Goal: Information Seeking & Learning: Learn about a topic

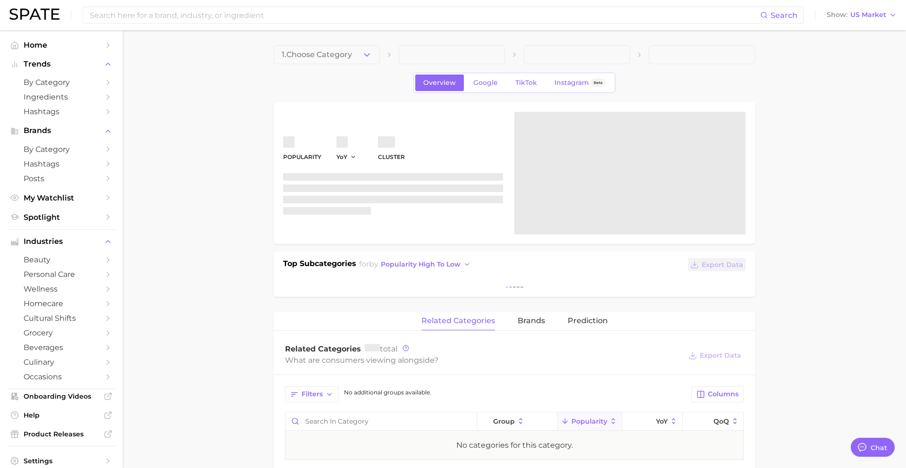
scroll to position [915, 0]
click at [329, 55] on span "1. Choose Category" at bounding box center [317, 55] width 70 height 8
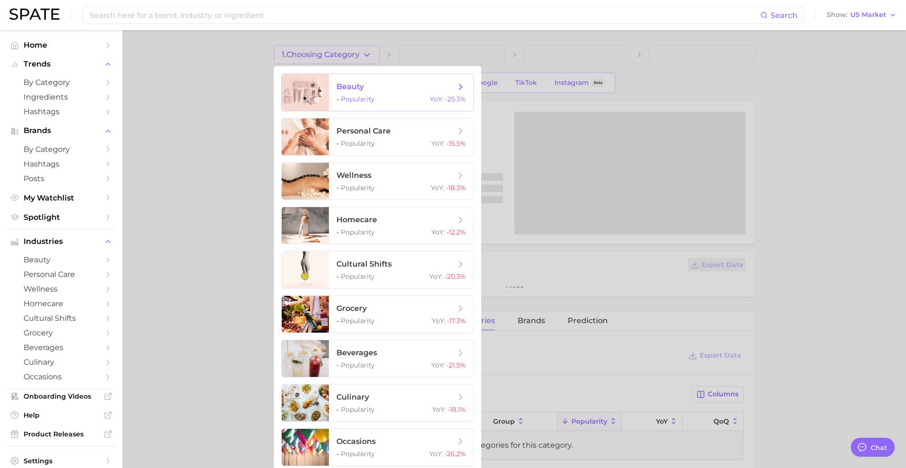
click at [345, 94] on span "beauty - Popularity YoY : -25.3%" at bounding box center [401, 92] width 144 height 37
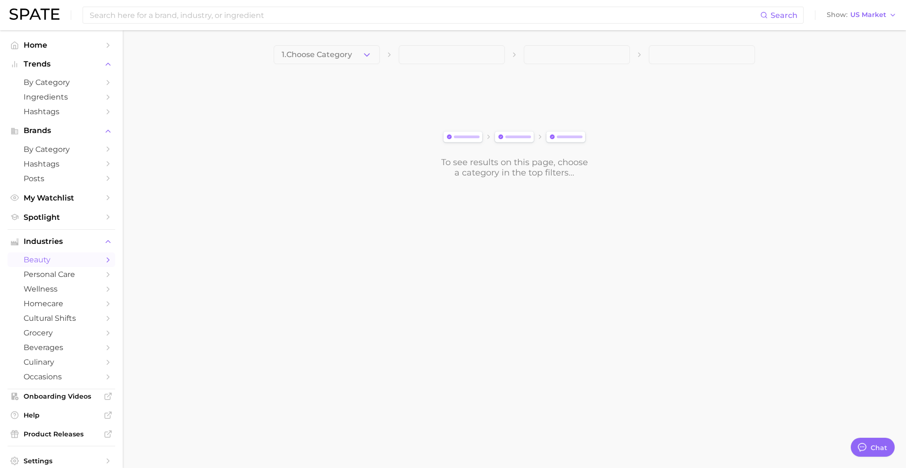
click at [339, 41] on main "1. Choose Category To see results on this page, choose a category in the top fi…" at bounding box center [515, 127] width 784 height 195
click at [340, 55] on span "1. Choose Category" at bounding box center [317, 55] width 70 height 8
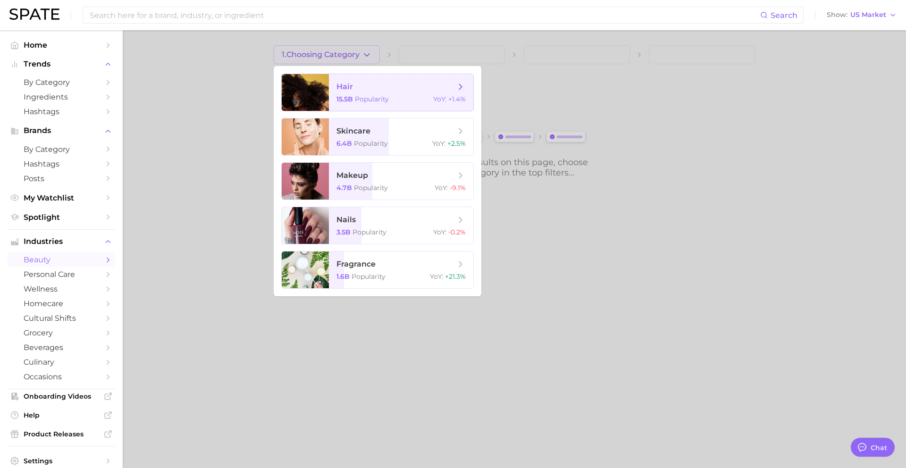
click at [348, 89] on span "hair" at bounding box center [345, 86] width 17 height 9
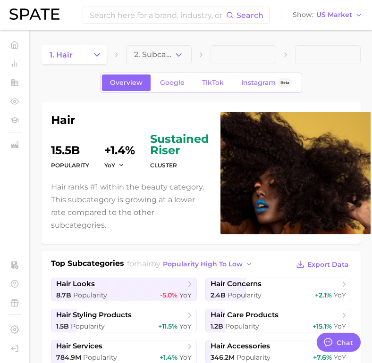
type textarea "x"
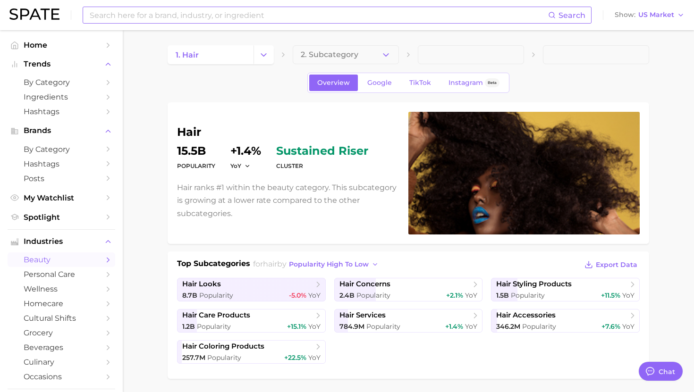
click at [182, 7] on div "Search" at bounding box center [337, 15] width 509 height 17
click at [185, 14] on input at bounding box center [318, 15] width 459 height 16
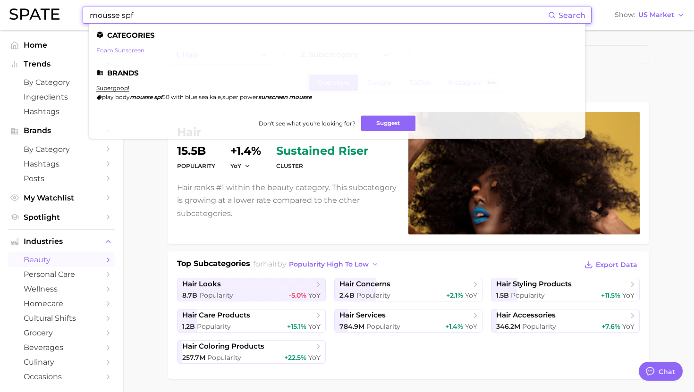
type input "mousse spf"
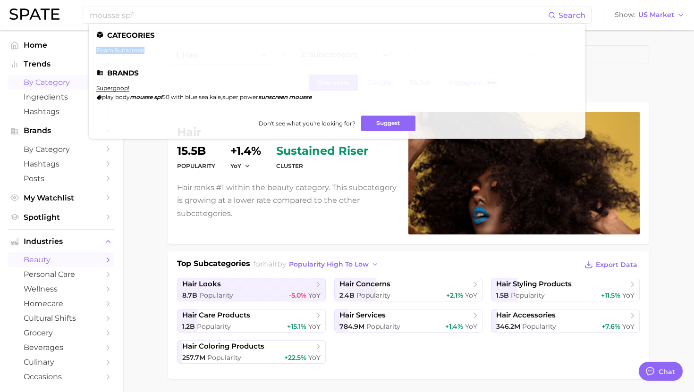
click at [38, 86] on span "by Category" at bounding box center [62, 82] width 76 height 9
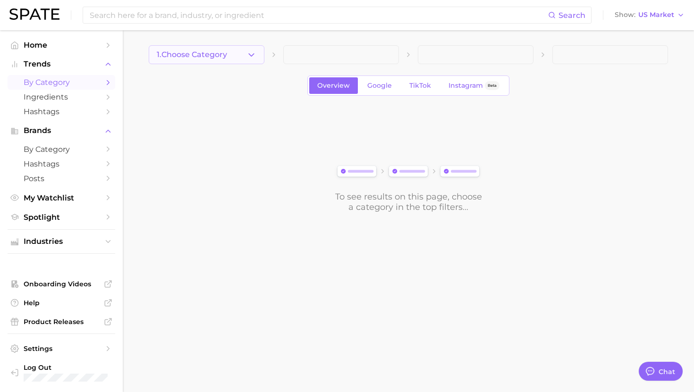
click at [205, 54] on span "1. Choose Category" at bounding box center [192, 55] width 70 height 8
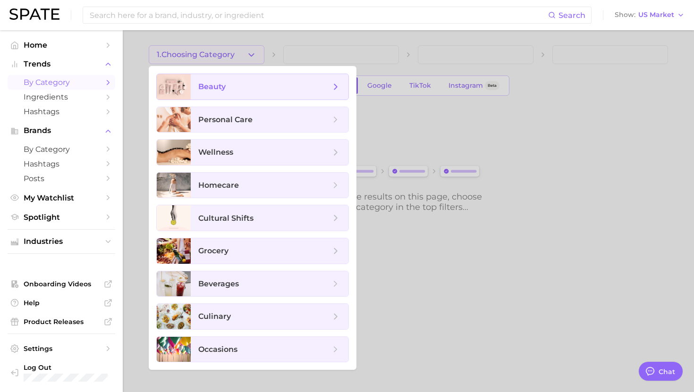
click at [229, 84] on span "beauty" at bounding box center [264, 87] width 132 height 10
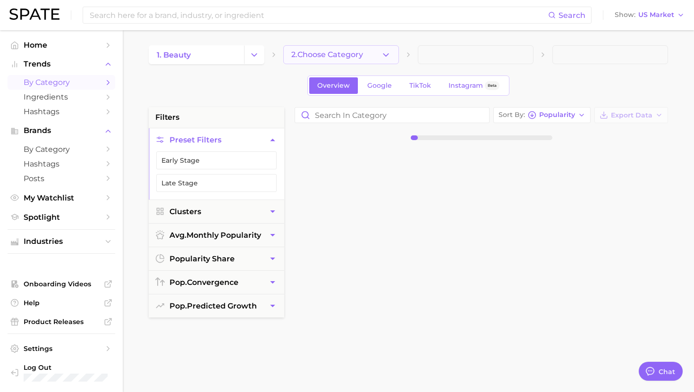
click at [326, 62] on button "2. Choose Category" at bounding box center [341, 54] width 116 height 19
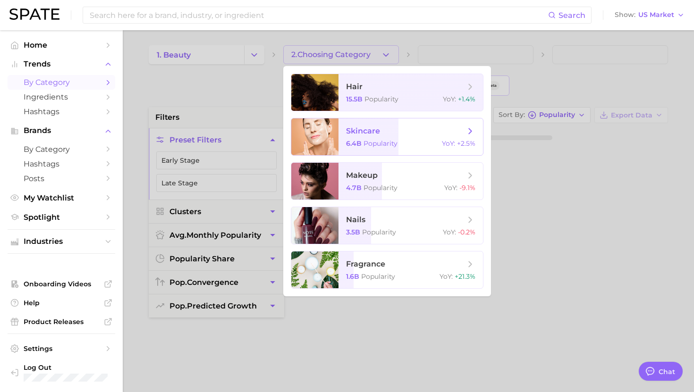
click at [373, 127] on span "skincare" at bounding box center [363, 131] width 34 height 9
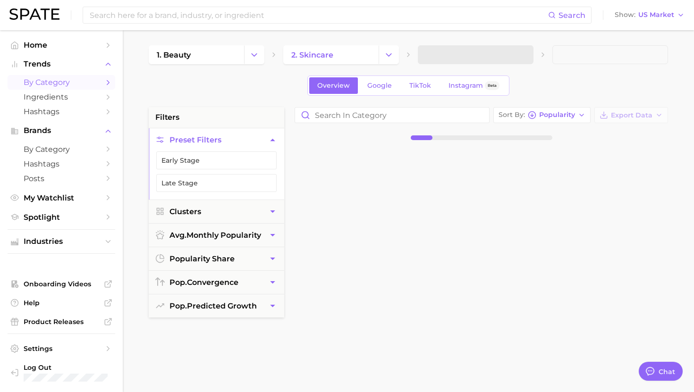
click at [464, 49] on span at bounding box center [476, 54] width 116 height 19
click at [464, 56] on span "3. Subcategory" at bounding box center [455, 55] width 58 height 8
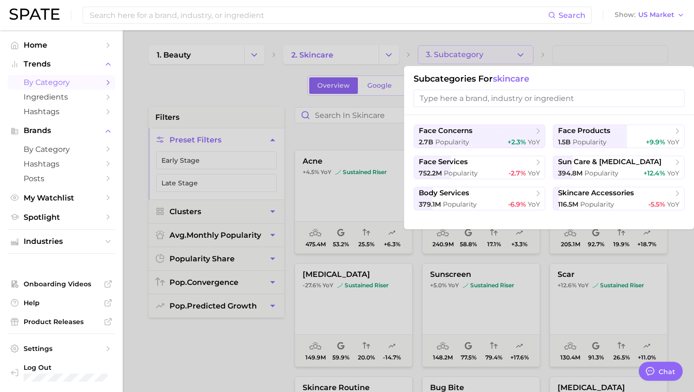
click at [464, 56] on div at bounding box center [347, 196] width 694 height 392
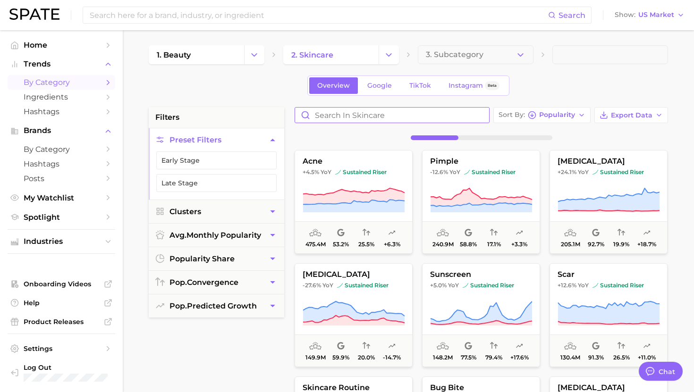
click at [353, 113] on input "Search in skincare" at bounding box center [392, 115] width 194 height 15
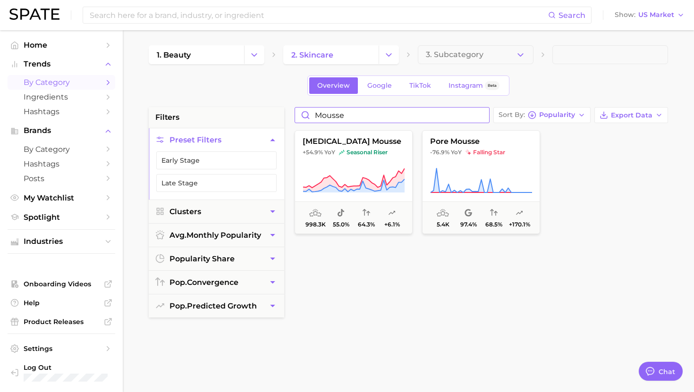
type input "mousse"
click at [392, 56] on icon "Change Category" at bounding box center [389, 55] width 10 height 10
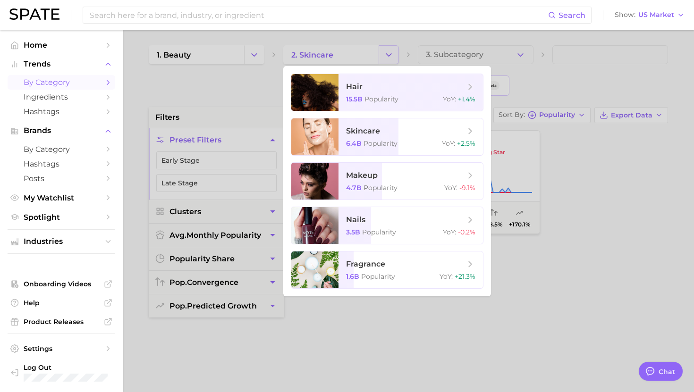
click at [392, 56] on div at bounding box center [347, 196] width 694 height 392
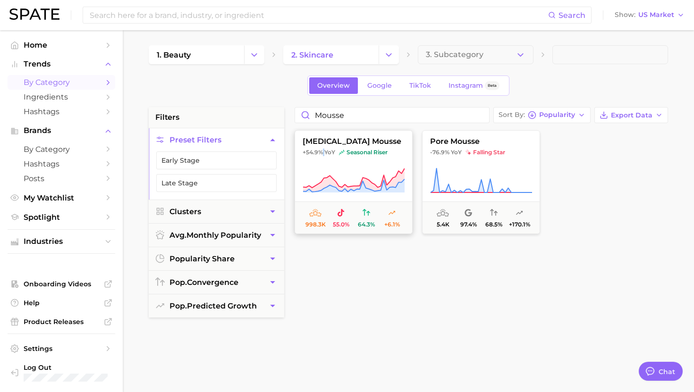
click at [320, 151] on span "+54.9%" at bounding box center [313, 152] width 20 height 7
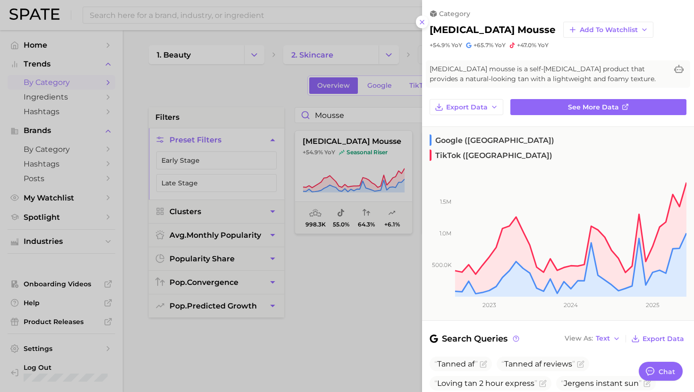
click at [378, 135] on div at bounding box center [347, 196] width 694 height 392
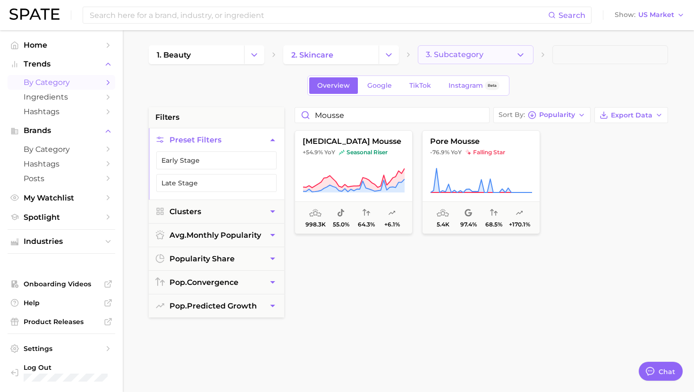
click at [454, 58] on span "3. Subcategory" at bounding box center [455, 55] width 58 height 8
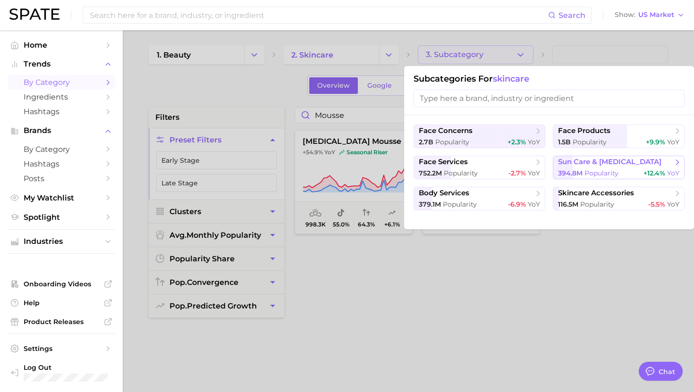
click at [587, 158] on span "sun care & tanning" at bounding box center [609, 162] width 103 height 9
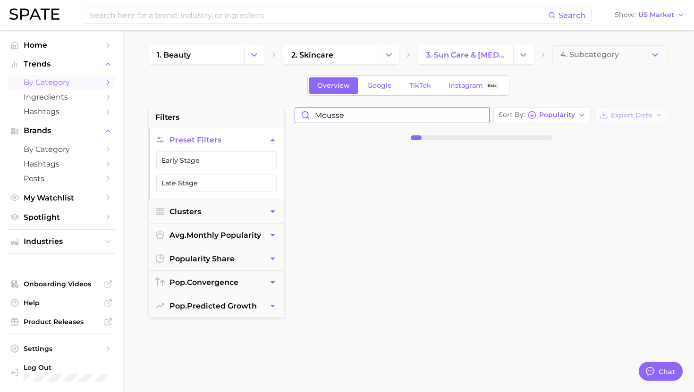
click at [369, 116] on input "mousse" at bounding box center [392, 115] width 194 height 15
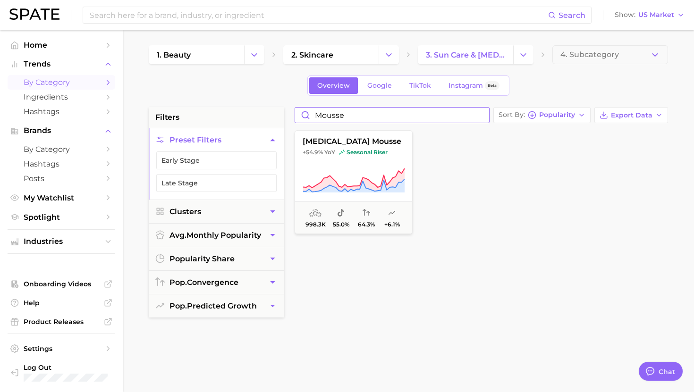
click at [370, 116] on input "mousse" at bounding box center [392, 115] width 194 height 15
click at [339, 115] on input "foam" at bounding box center [392, 115] width 194 height 15
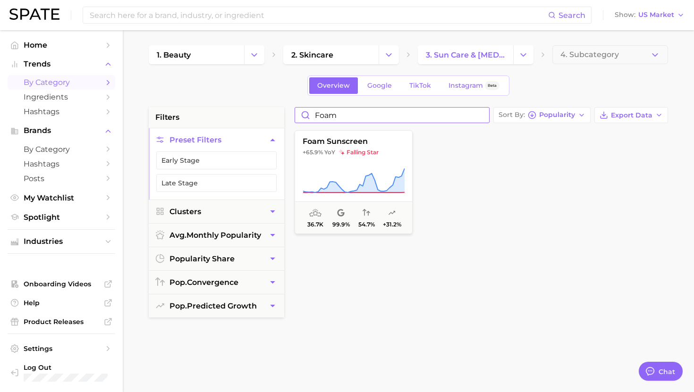
click at [339, 115] on input "foam" at bounding box center [392, 115] width 194 height 15
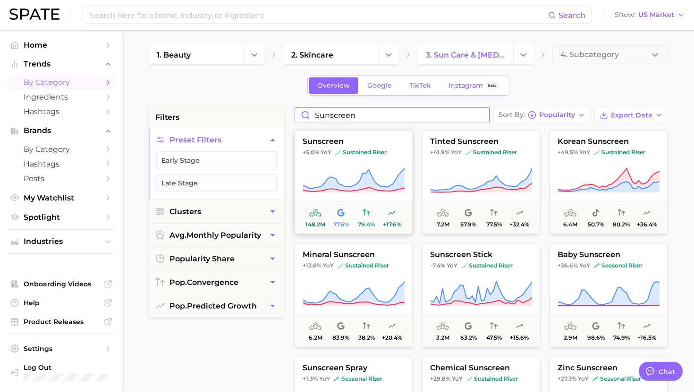
type input "sunscreen"
click at [362, 154] on span "sustained riser" at bounding box center [360, 153] width 51 height 8
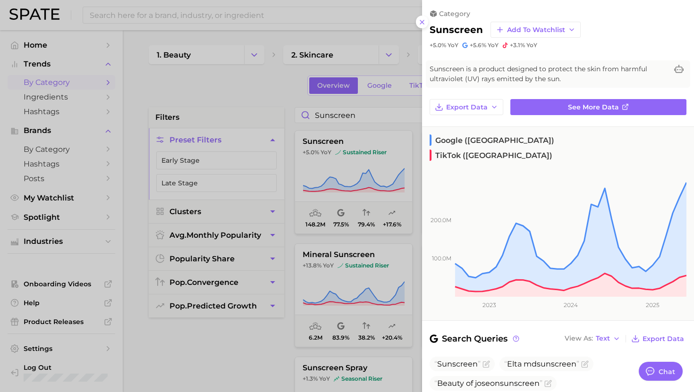
click at [537, 98] on div "category sunscreen Add to Watchlist +5.0% YoY +5.6% YoY +3.1% YoY Sunscreen is …" at bounding box center [558, 325] width 272 height 651
click at [539, 106] on link "See more data" at bounding box center [598, 107] width 176 height 16
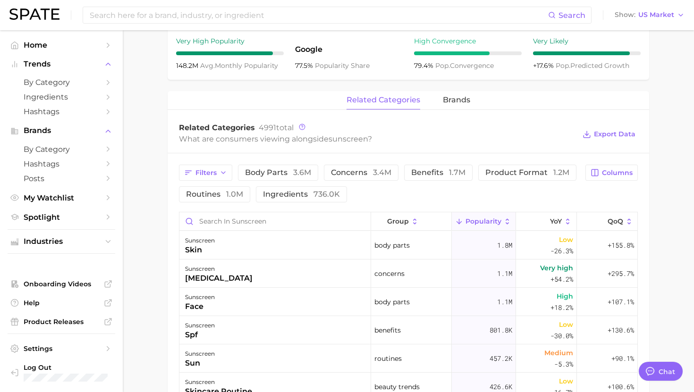
scroll to position [383, 0]
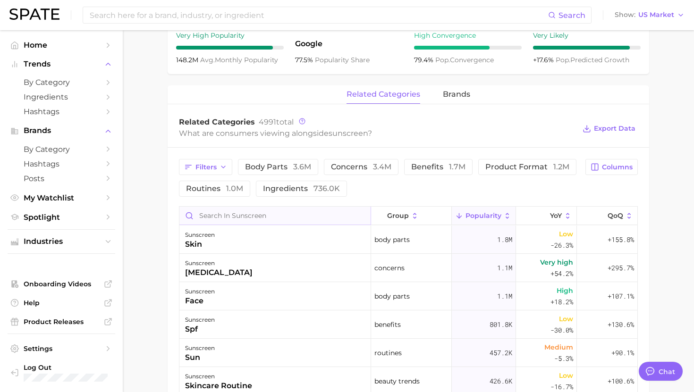
click at [258, 215] on input "Search in sunscreen" at bounding box center [274, 216] width 191 height 18
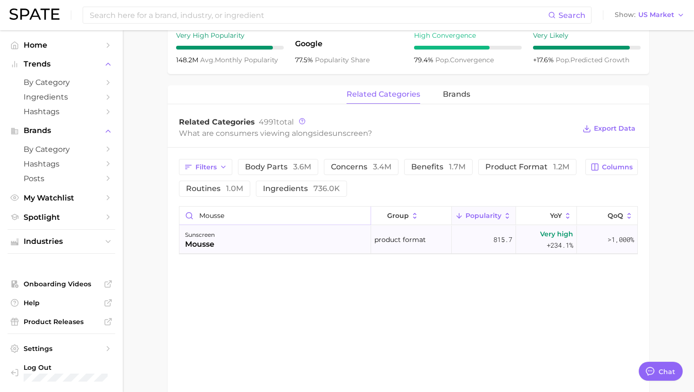
type input "mousse"
click at [261, 239] on div "sunscreen mousse" at bounding box center [275, 240] width 192 height 28
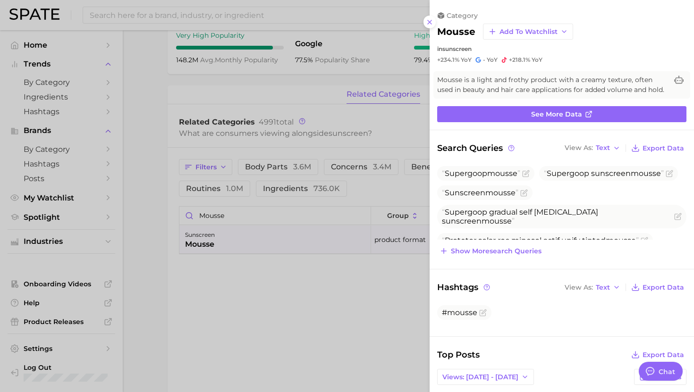
scroll to position [0, 0]
click at [261, 238] on div at bounding box center [347, 196] width 694 height 392
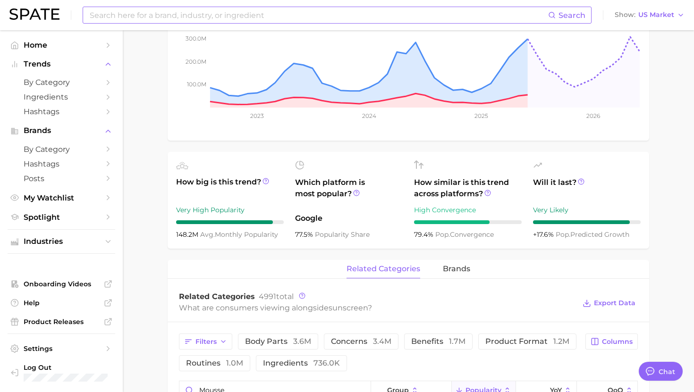
scroll to position [331, 0]
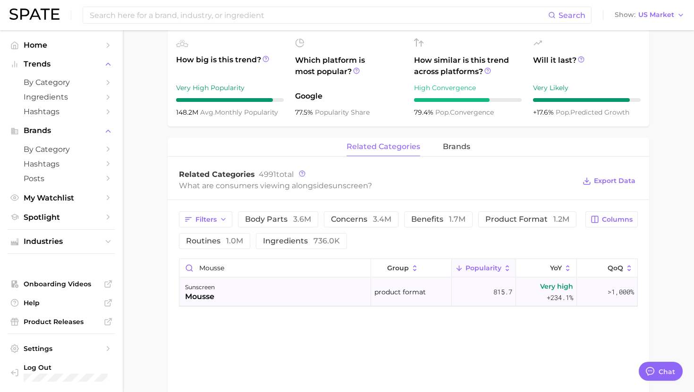
click at [324, 289] on div "sunscreen mousse" at bounding box center [275, 292] width 192 height 28
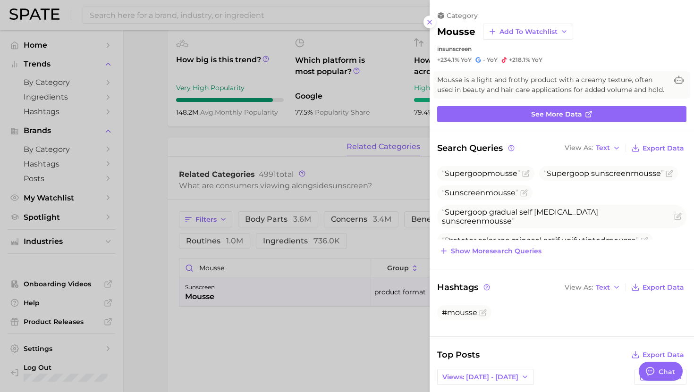
scroll to position [0, 0]
click at [592, 151] on span "View As" at bounding box center [579, 147] width 28 height 5
click at [589, 175] on button "Table" at bounding box center [614, 180] width 104 height 17
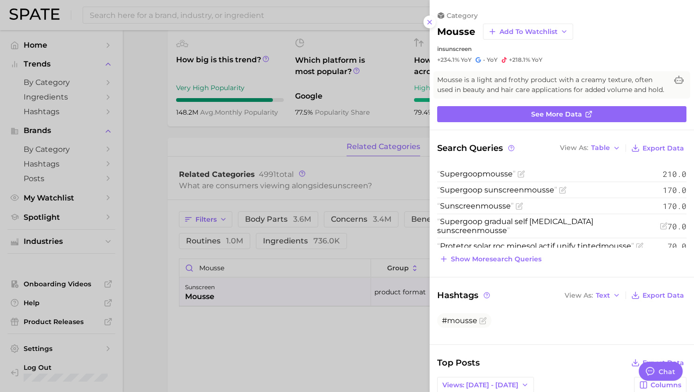
click at [467, 168] on li "Supergoop mousse 210.0" at bounding box center [561, 174] width 249 height 16
copy span "Supergoop mousse"
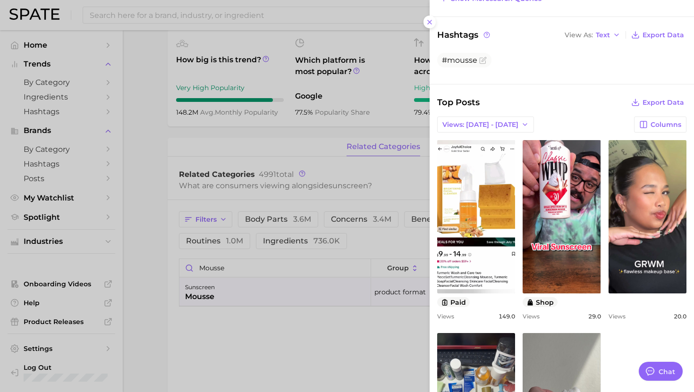
scroll to position [233, 0]
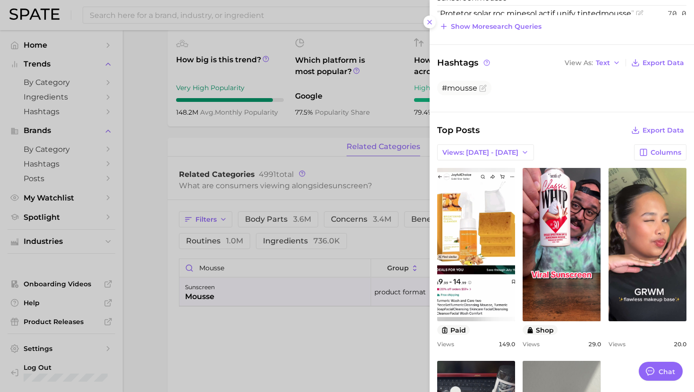
click at [333, 196] on div at bounding box center [347, 196] width 694 height 392
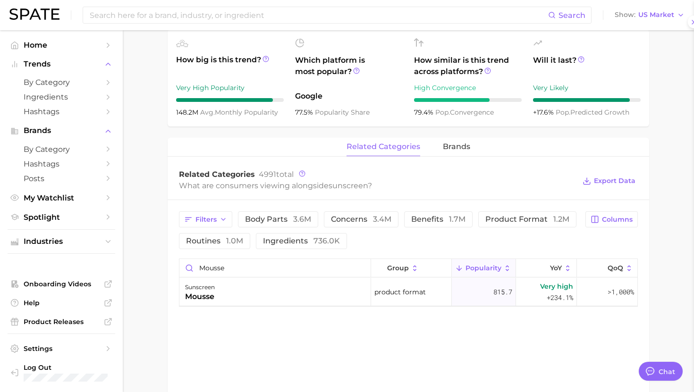
click at [333, 196] on div "Related Categories 4991 total What are consumers viewing alongside sunscreen ? …" at bounding box center [408, 181] width 481 height 38
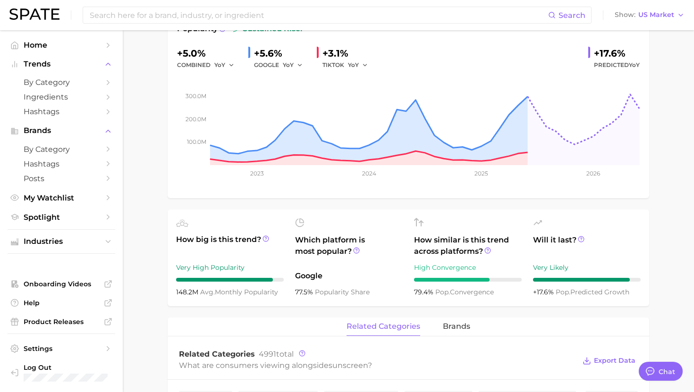
scroll to position [0, 0]
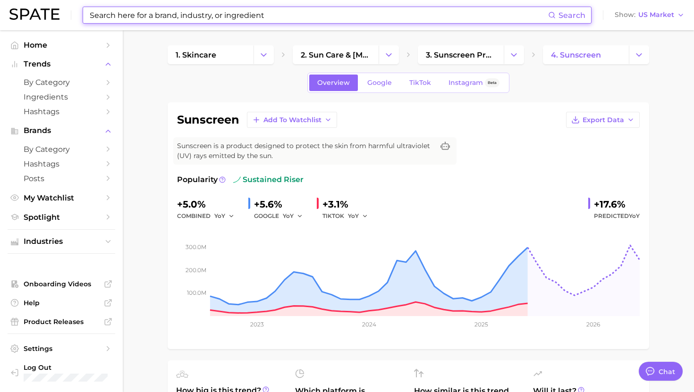
click at [257, 15] on input at bounding box center [318, 15] width 459 height 16
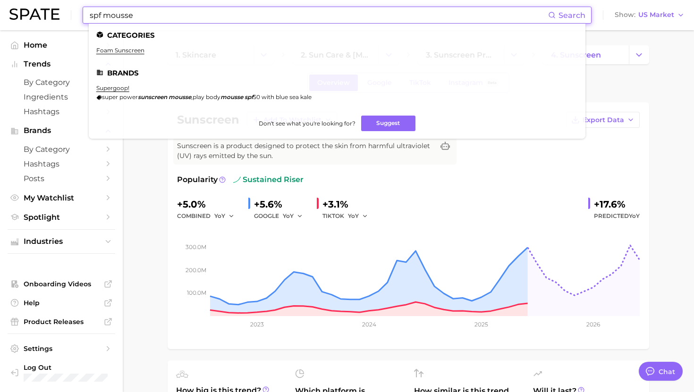
click at [120, 15] on input "spf mousse" at bounding box center [318, 15] width 459 height 16
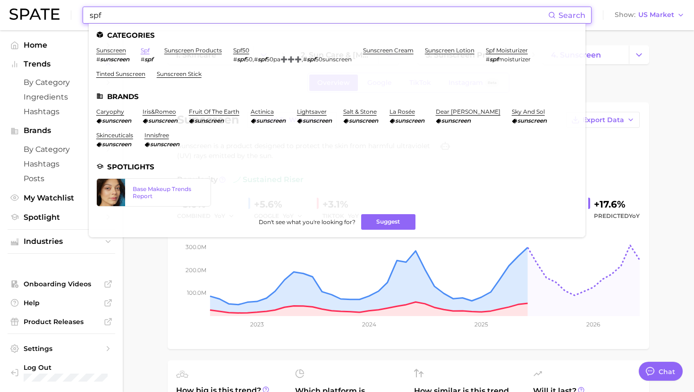
type input "spf"
click at [145, 50] on link "spf" at bounding box center [145, 50] width 9 height 7
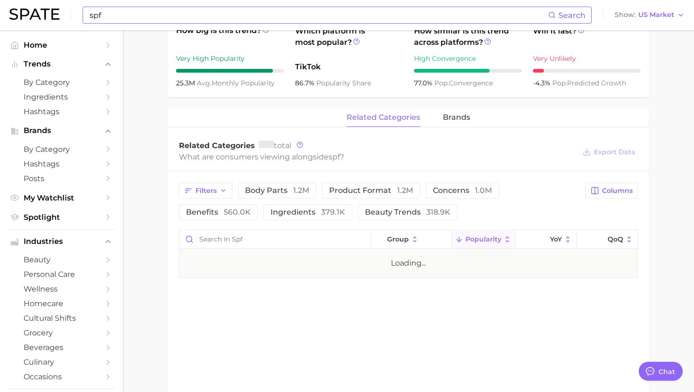
scroll to position [375, 0]
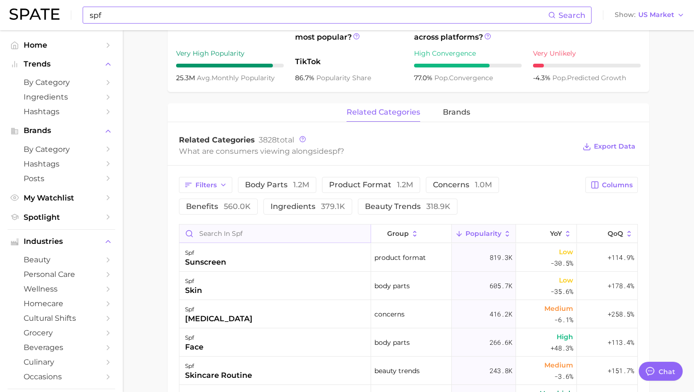
click at [248, 235] on input "Search in spf" at bounding box center [274, 234] width 191 height 18
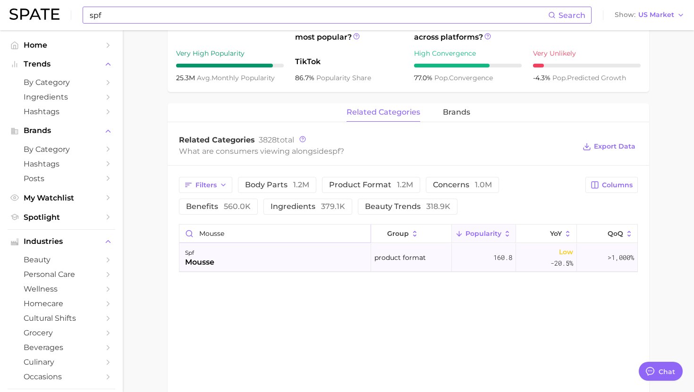
type input "mousse"
click at [252, 252] on div "spf mousse" at bounding box center [275, 258] width 192 height 28
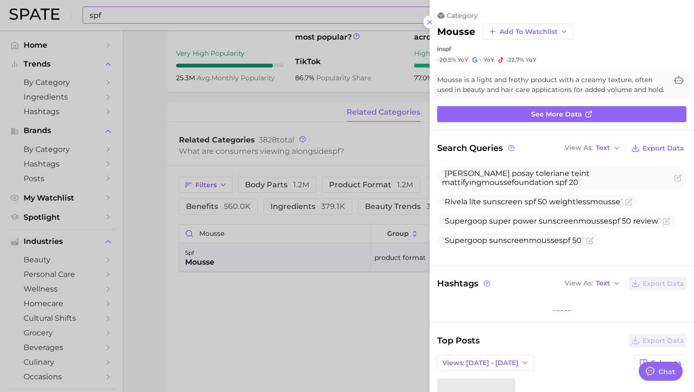
click at [254, 258] on div at bounding box center [347, 196] width 694 height 392
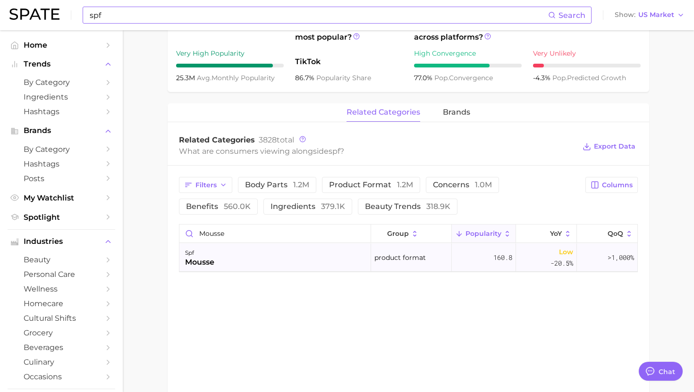
click at [255, 259] on div "spf mousse" at bounding box center [275, 258] width 192 height 28
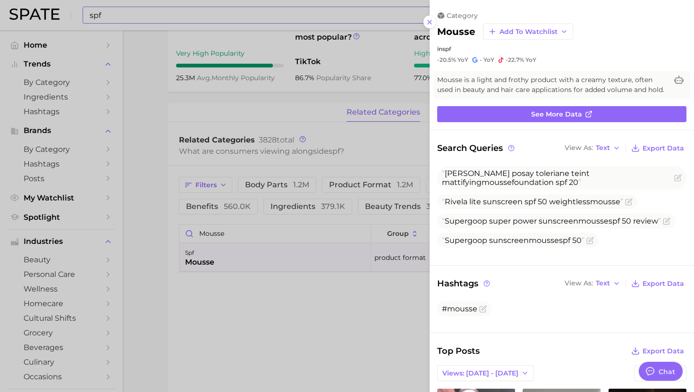
scroll to position [0, 0]
click at [255, 259] on div at bounding box center [347, 196] width 694 height 392
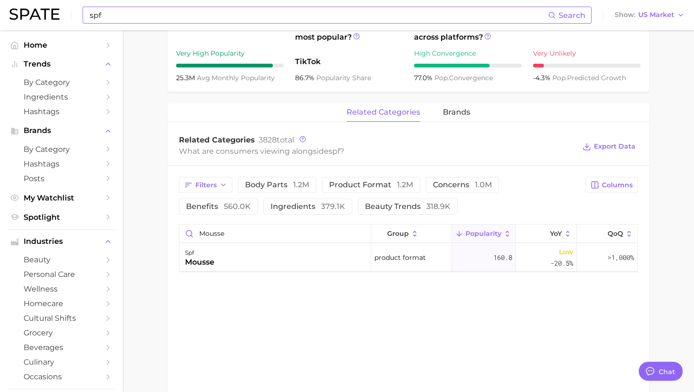
click at [255, 259] on div "spf mousse" at bounding box center [275, 258] width 192 height 28
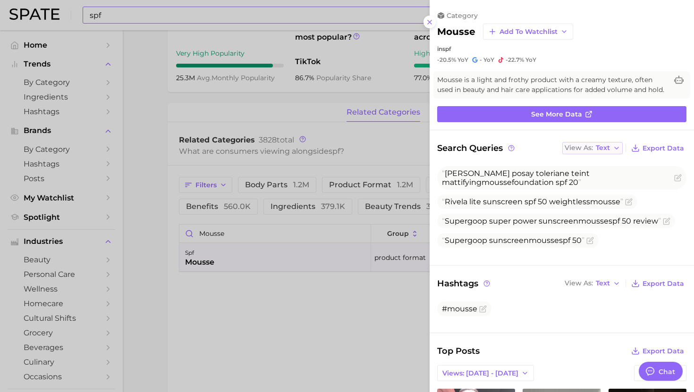
click at [589, 148] on span "View As" at bounding box center [579, 147] width 28 height 5
click at [584, 176] on button "Table" at bounding box center [614, 180] width 104 height 17
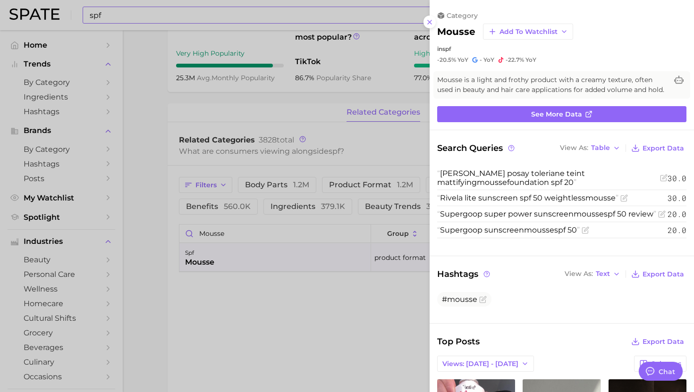
click at [588, 160] on div "Search Queries View As Table Export Data La roche posay toleriane teint mattify…" at bounding box center [561, 193] width 249 height 103
click at [587, 149] on span "View As" at bounding box center [574, 147] width 28 height 5
click at [587, 160] on span "Text" at bounding box center [581, 164] width 14 height 8
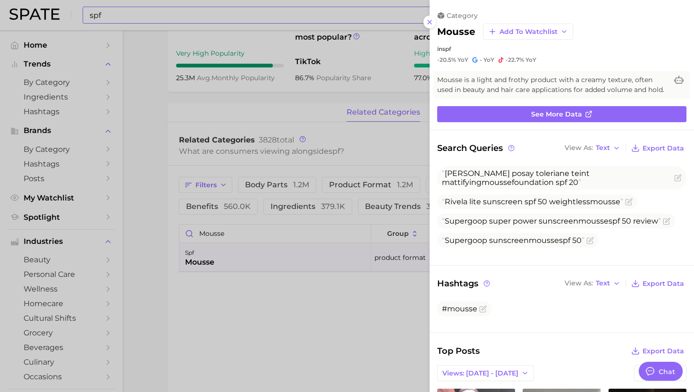
click at [348, 180] on div at bounding box center [347, 196] width 694 height 392
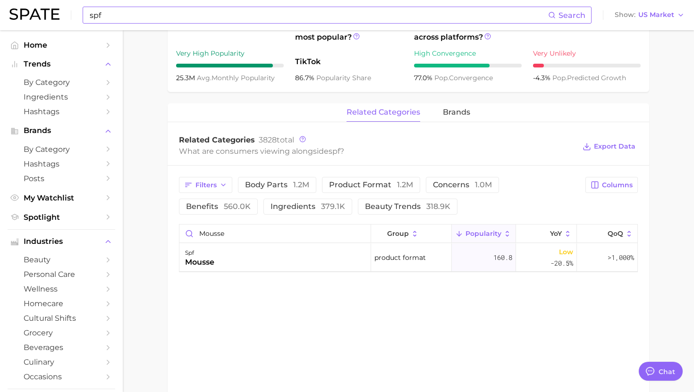
scroll to position [113, 0]
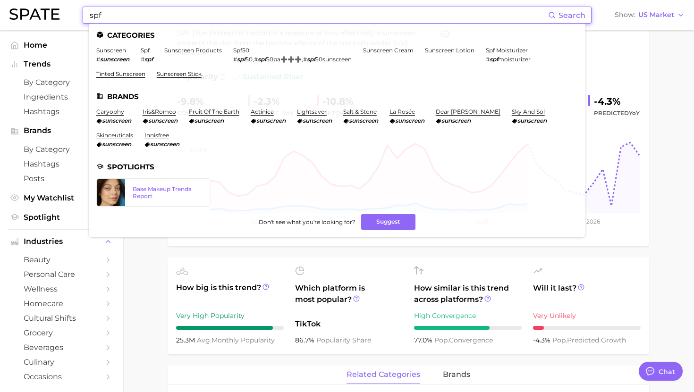
click at [214, 20] on input "spf" at bounding box center [318, 15] width 459 height 16
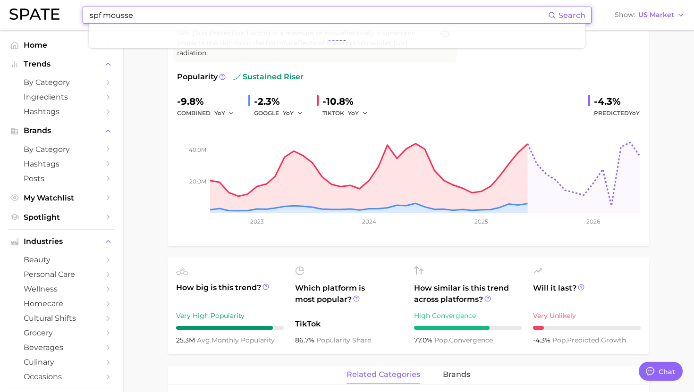
type input "spf mousse"
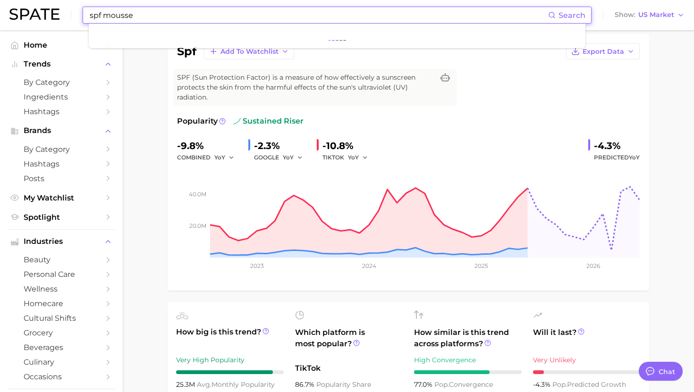
scroll to position [64, 0]
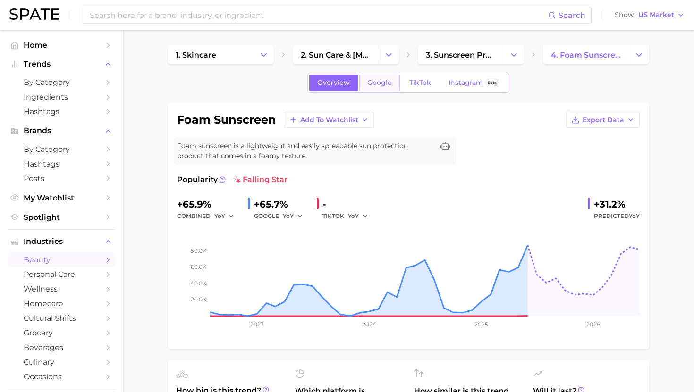
click at [381, 86] on span "Google" at bounding box center [379, 83] width 25 height 8
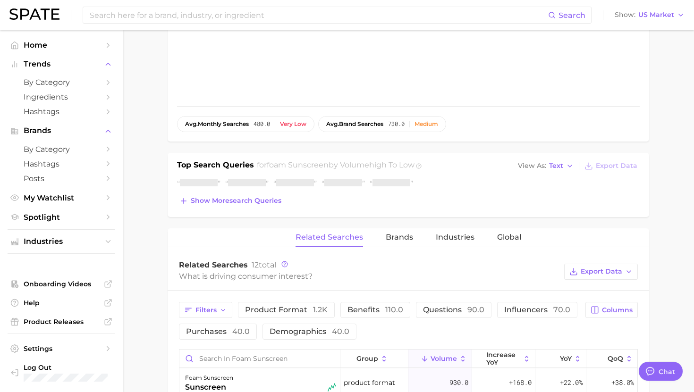
type textarea "x"
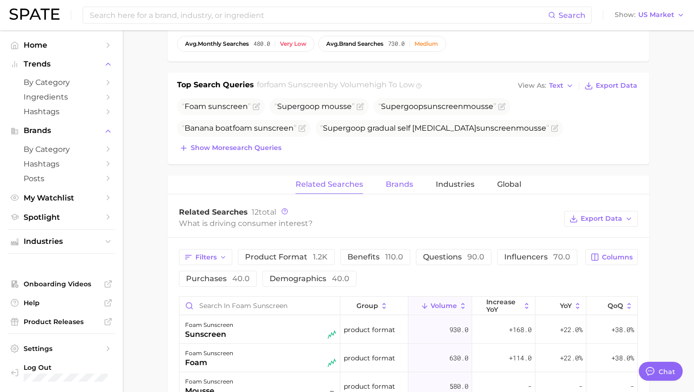
click at [394, 183] on span "Brands" at bounding box center [399, 184] width 27 height 8
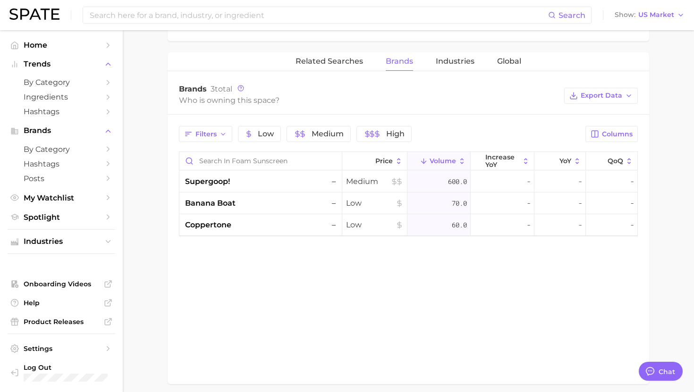
scroll to position [445, 0]
click at [280, 176] on div "supergoop! –" at bounding box center [261, 180] width 153 height 11
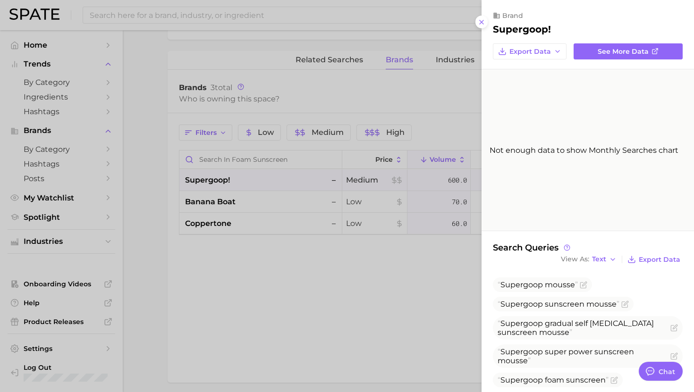
click at [280, 176] on div at bounding box center [347, 196] width 694 height 392
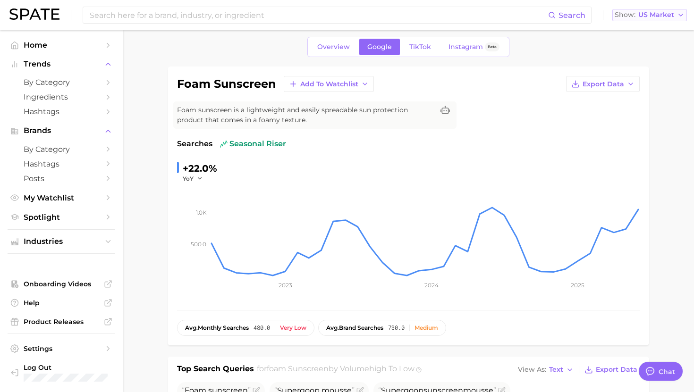
scroll to position [32, 0]
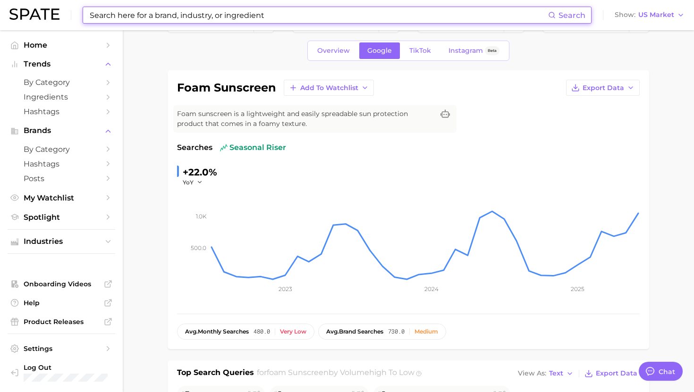
click at [249, 14] on input at bounding box center [318, 15] width 459 height 16
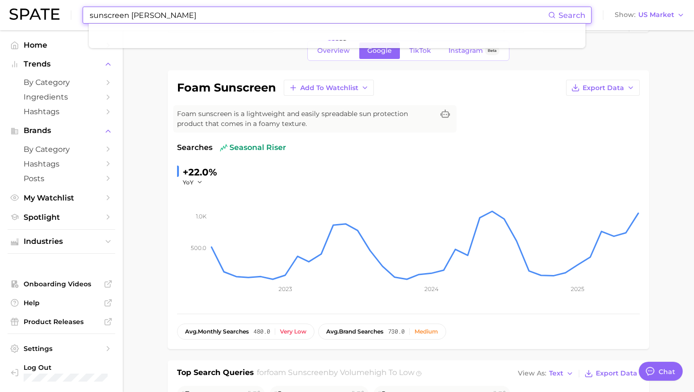
type input "sunscreen mousse"
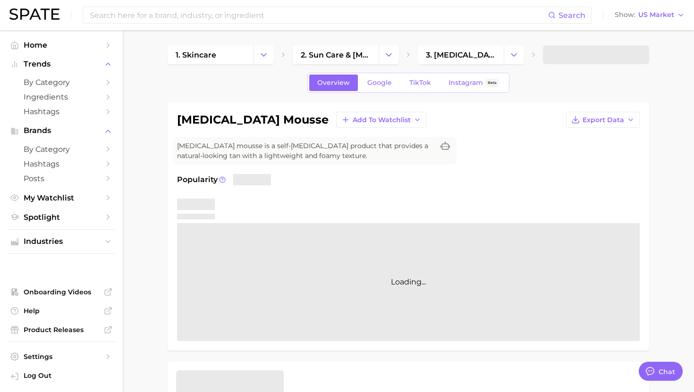
type textarea "x"
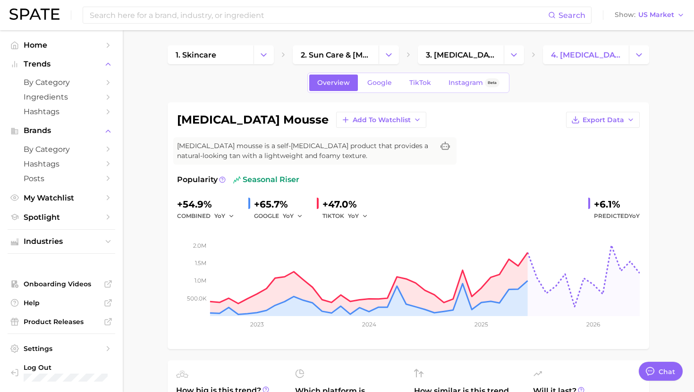
scroll to position [948, 0]
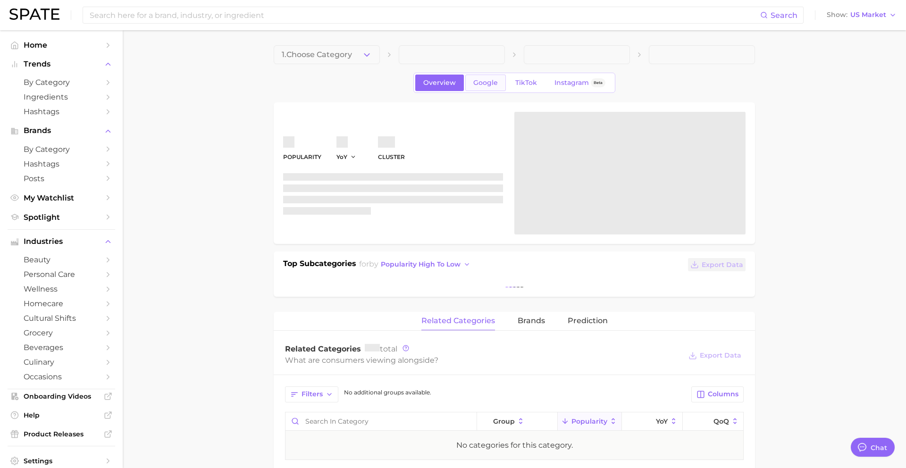
scroll to position [915, 0]
click at [492, 79] on span "Google" at bounding box center [485, 83] width 25 height 8
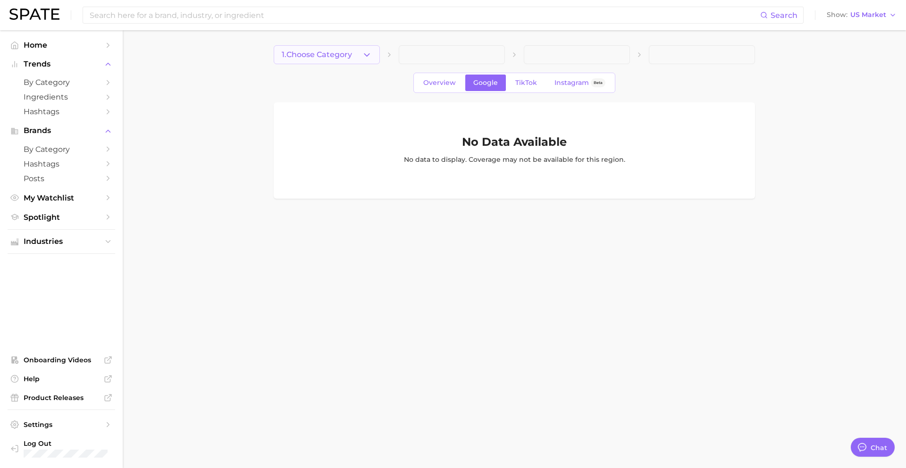
click at [358, 46] on button "1. Choose Category" at bounding box center [327, 54] width 106 height 19
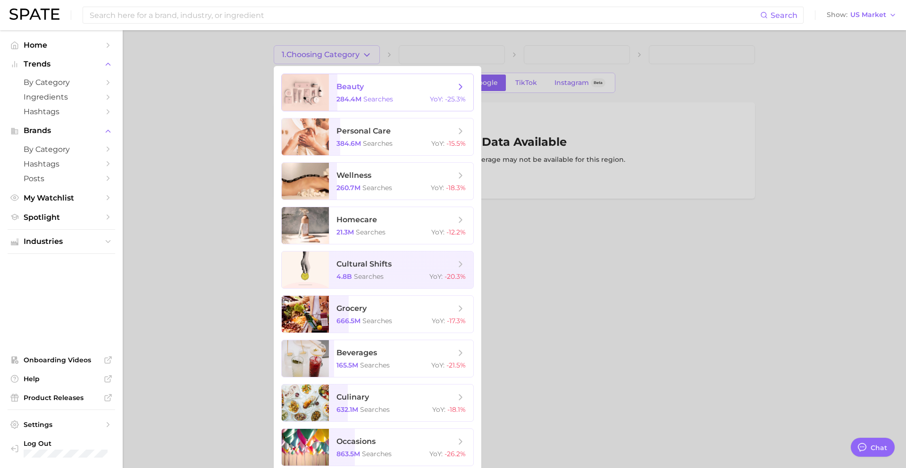
click at [362, 79] on span "beauty 284.4m searches YoY : -25.3%" at bounding box center [401, 92] width 144 height 37
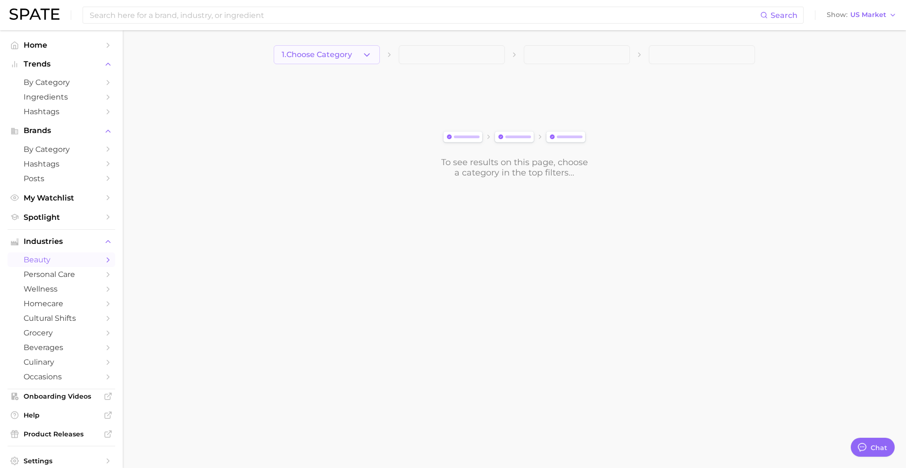
click at [361, 48] on button "1. Choose Category" at bounding box center [327, 54] width 106 height 19
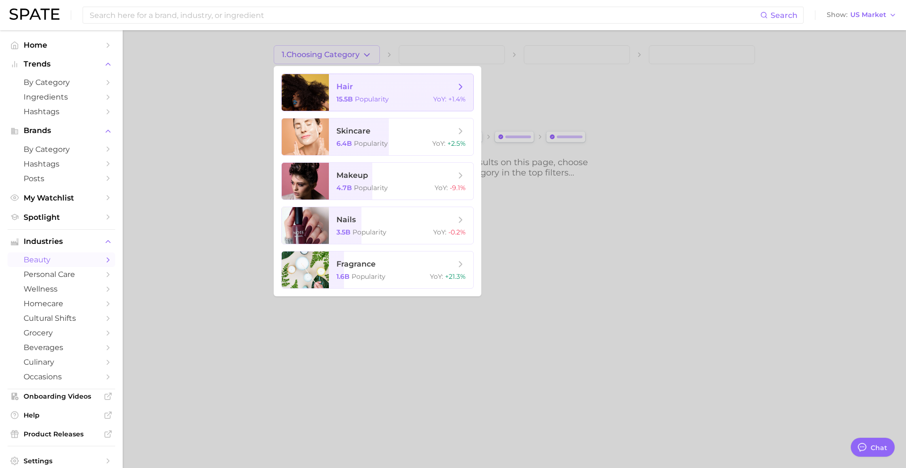
click at [366, 93] on span "hair 15.5b Popularity YoY : +1.4%" at bounding box center [401, 92] width 144 height 37
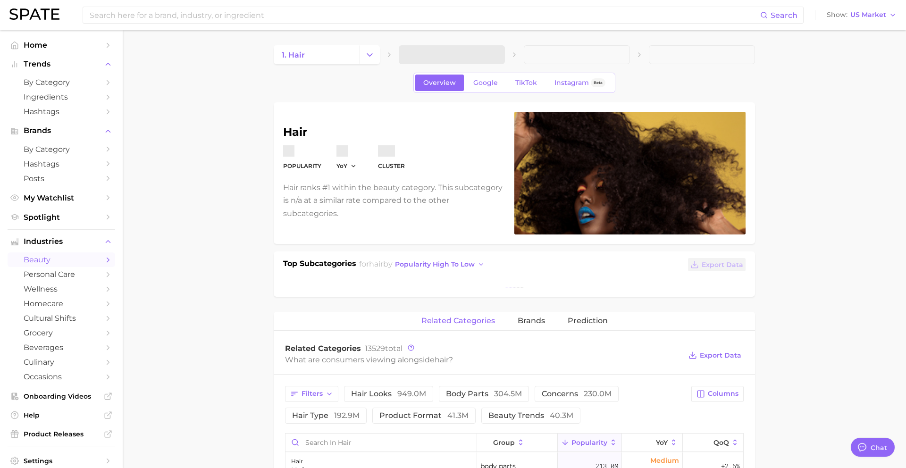
type textarea "x"
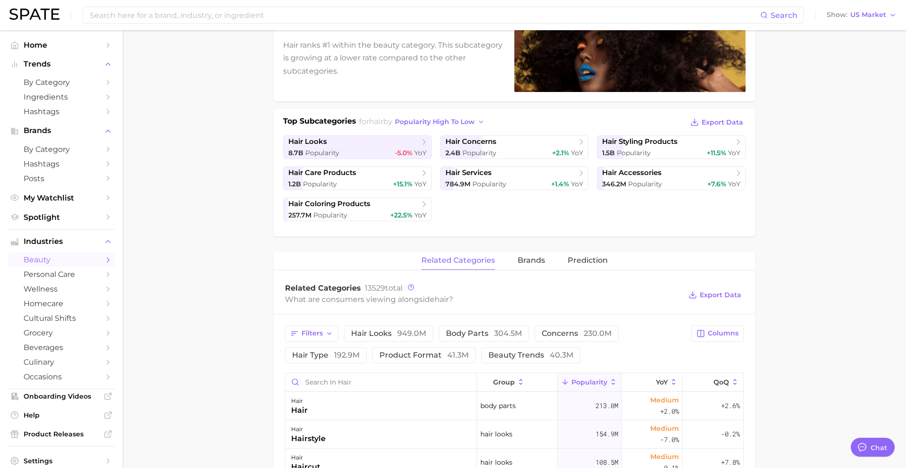
scroll to position [177, 0]
